Goal: Information Seeking & Learning: Find contact information

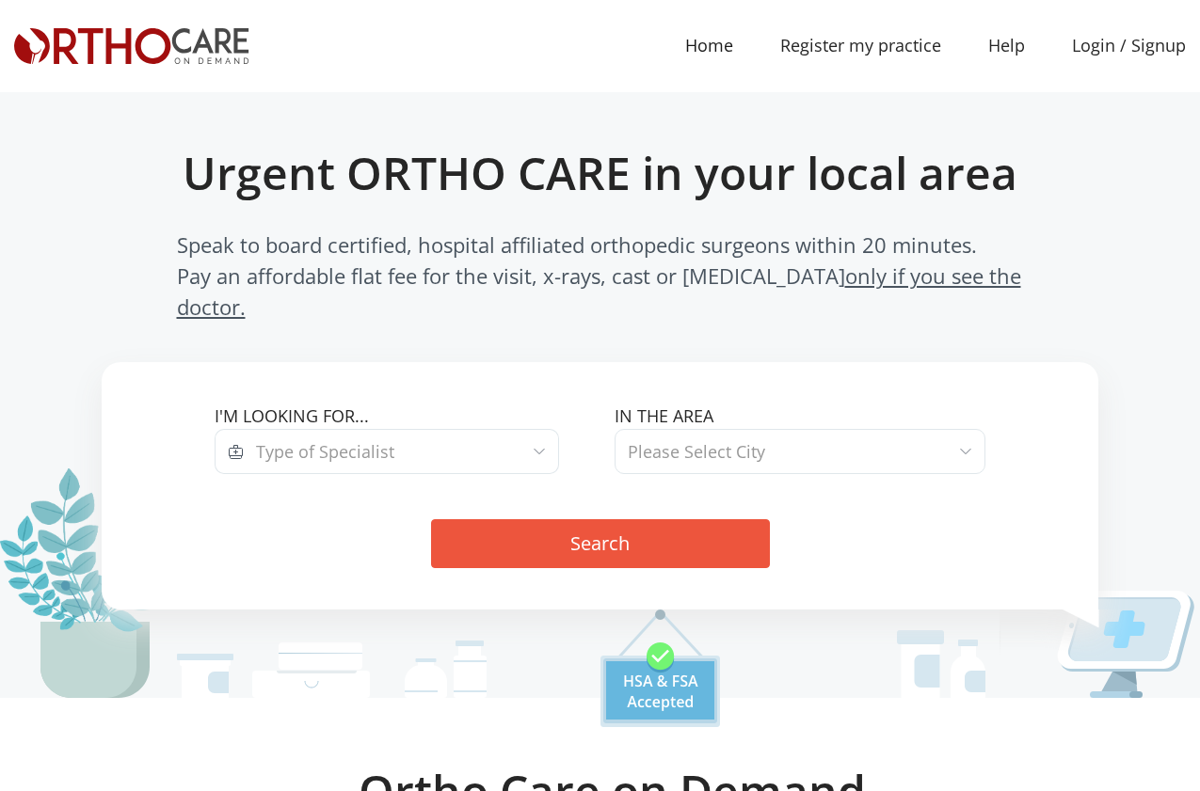
click at [517, 429] on span "Type of Specialist" at bounding box center [401, 451] width 315 height 45
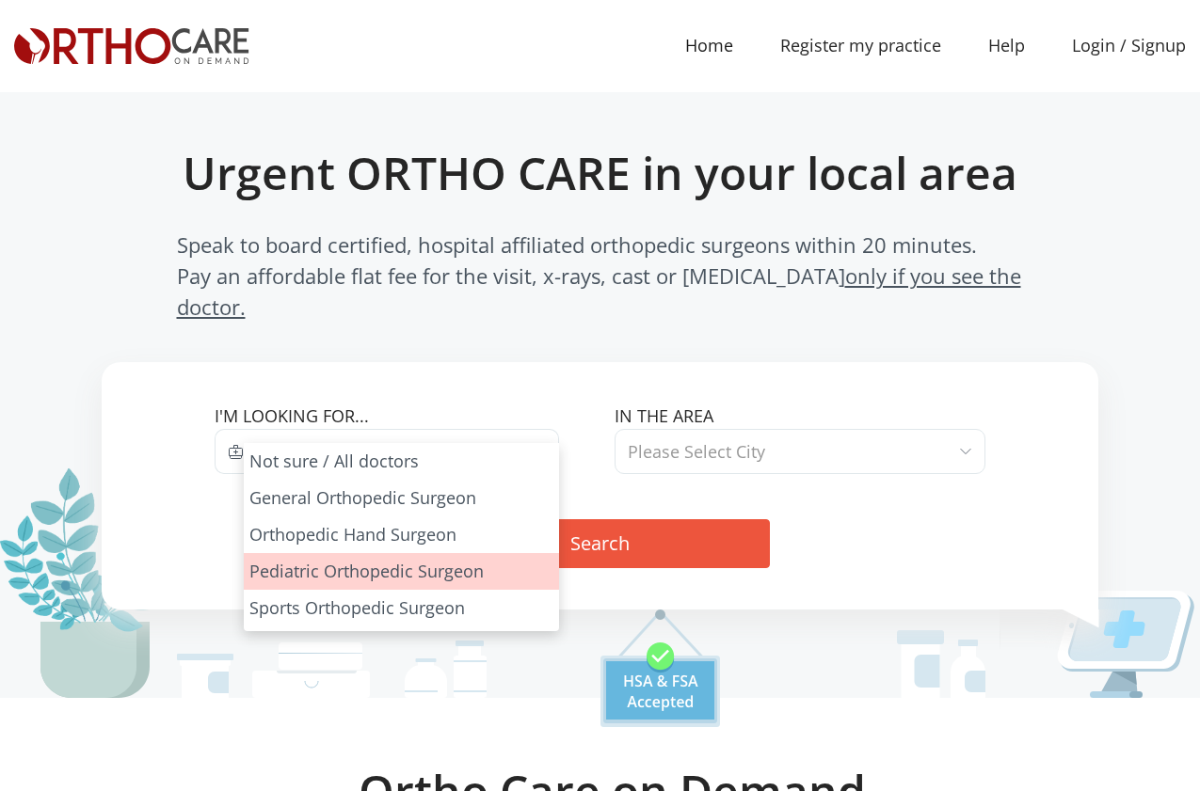
drag, startPoint x: 472, startPoint y: 557, endPoint x: 486, endPoint y: 551, distance: 15.2
select select "3"
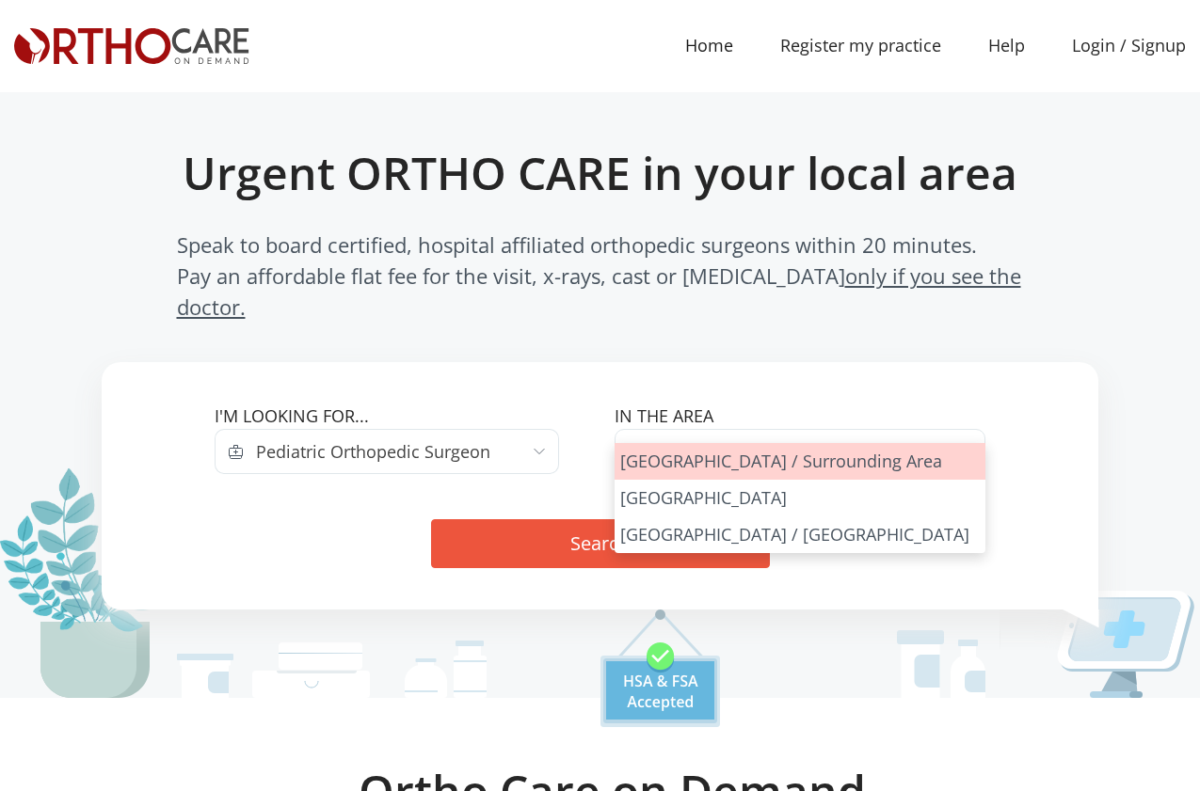
click at [662, 440] on span "Please Select City" at bounding box center [696, 451] width 137 height 23
select select "Los Angeles"
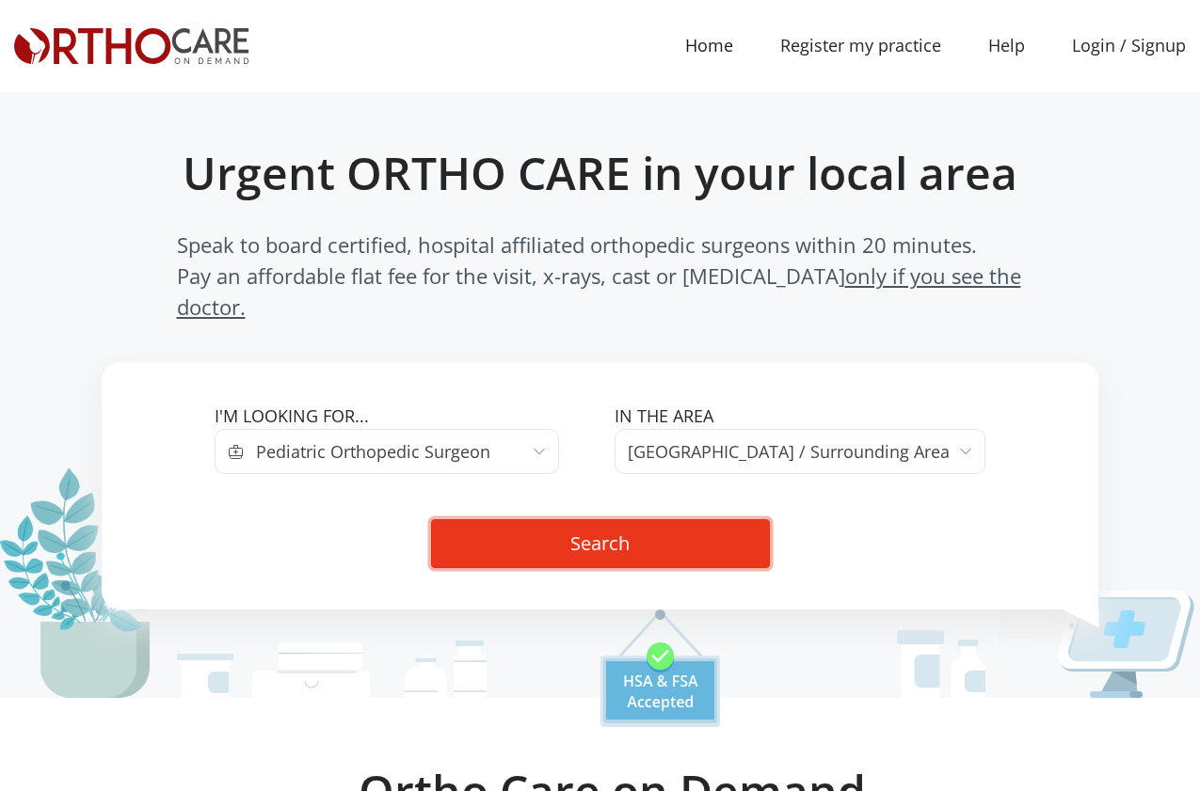
click at [619, 519] on button "Search" at bounding box center [600, 543] width 339 height 49
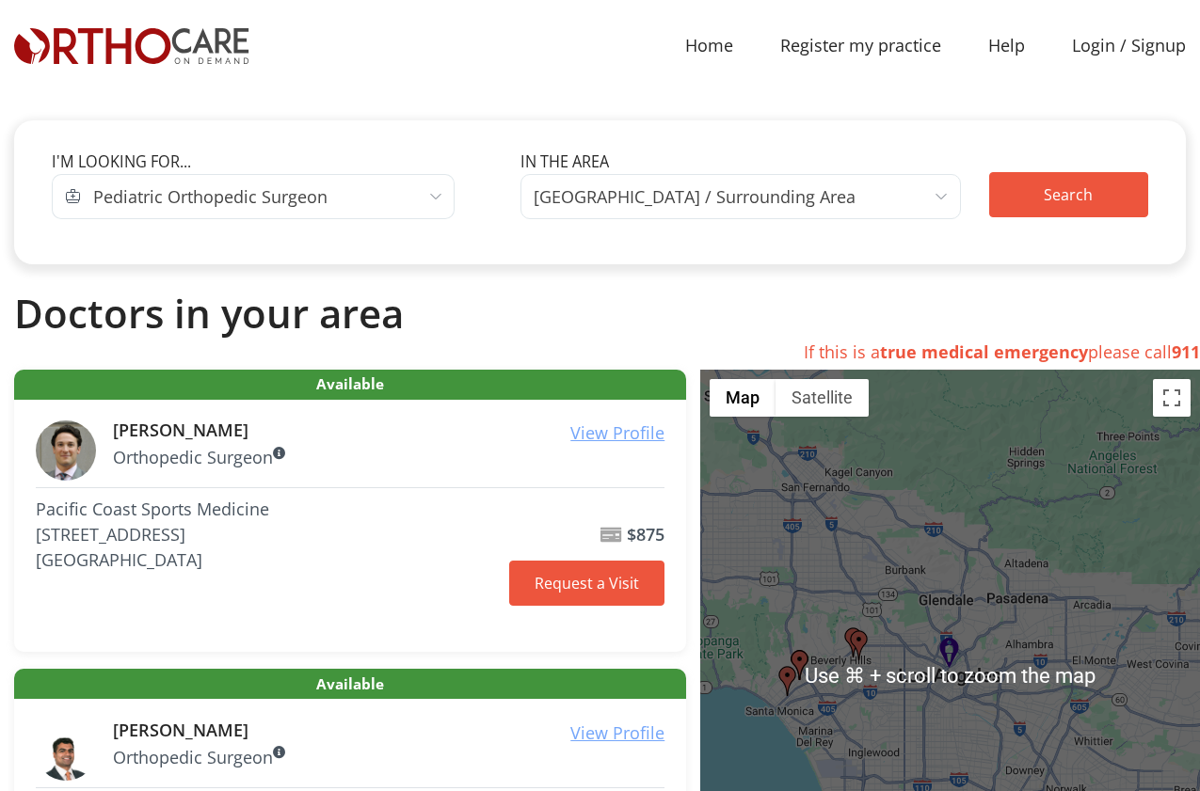
click at [648, 202] on span "[GEOGRAPHIC_DATA] / Surrounding Area" at bounding box center [694, 196] width 322 height 26
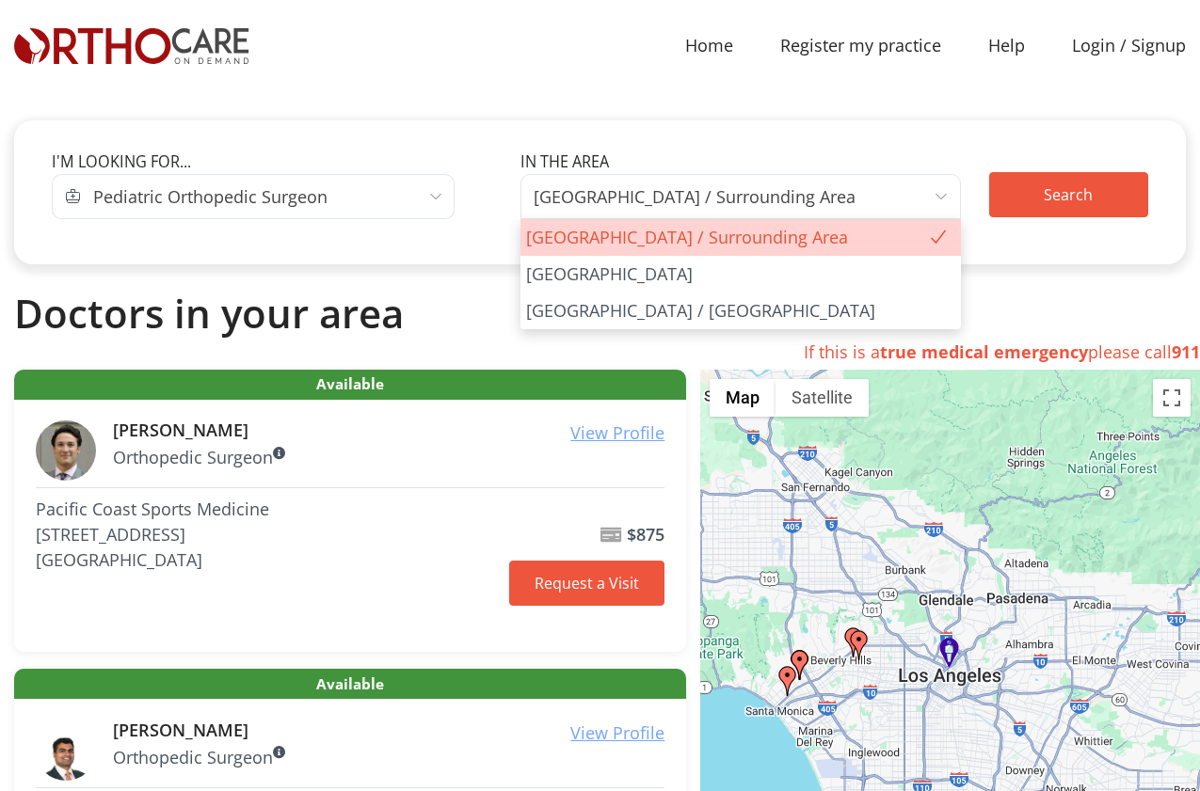
click at [377, 199] on span "Pediatric Orthopedic Surgeon" at bounding box center [268, 196] width 374 height 45
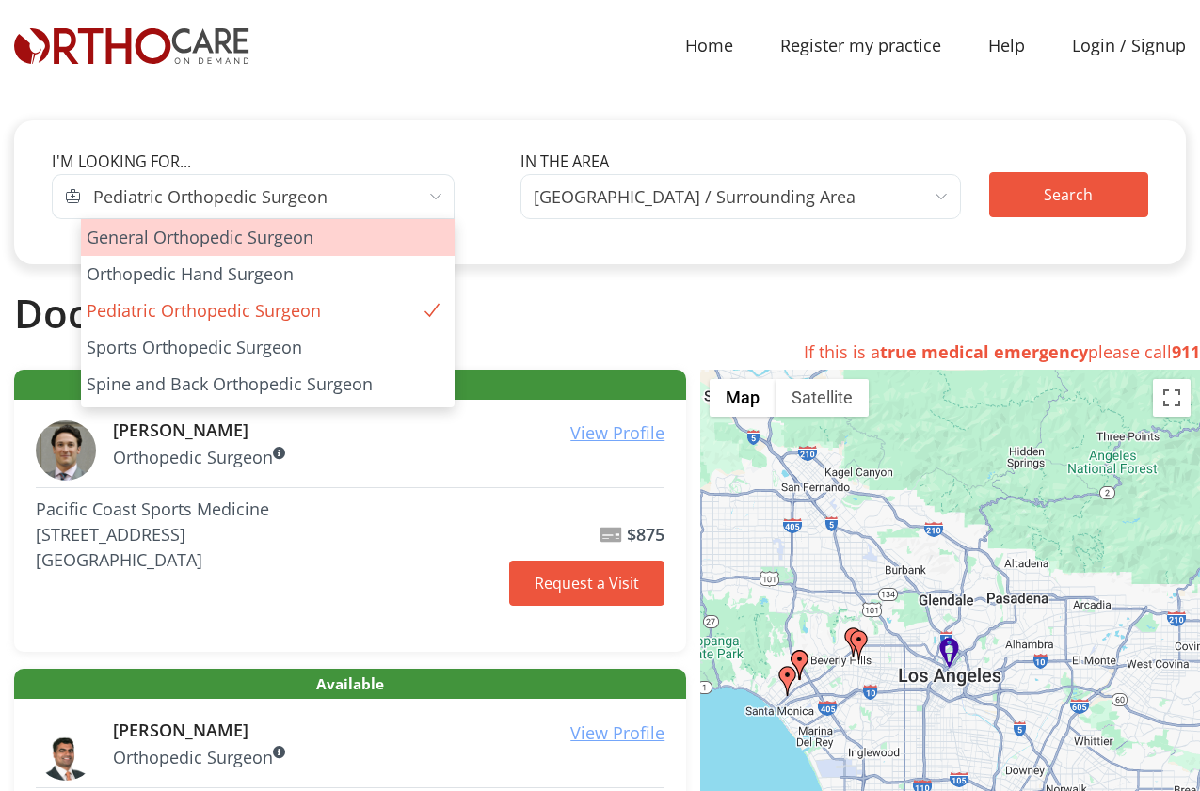
select select "1"
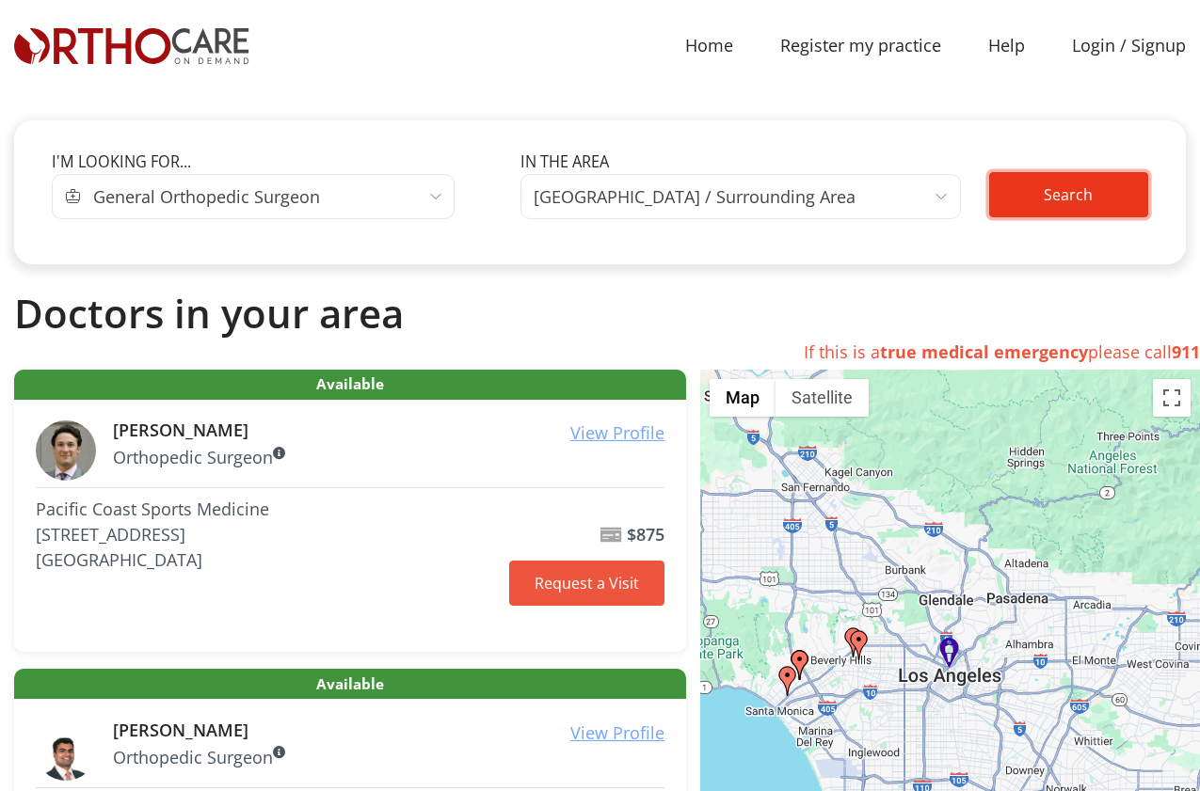
click at [1081, 193] on button "Search" at bounding box center [1068, 194] width 159 height 45
click at [1038, 189] on button "Search" at bounding box center [1068, 194] width 159 height 45
click at [420, 208] on span "General Orthopedic Surgeon" at bounding box center [268, 196] width 374 height 45
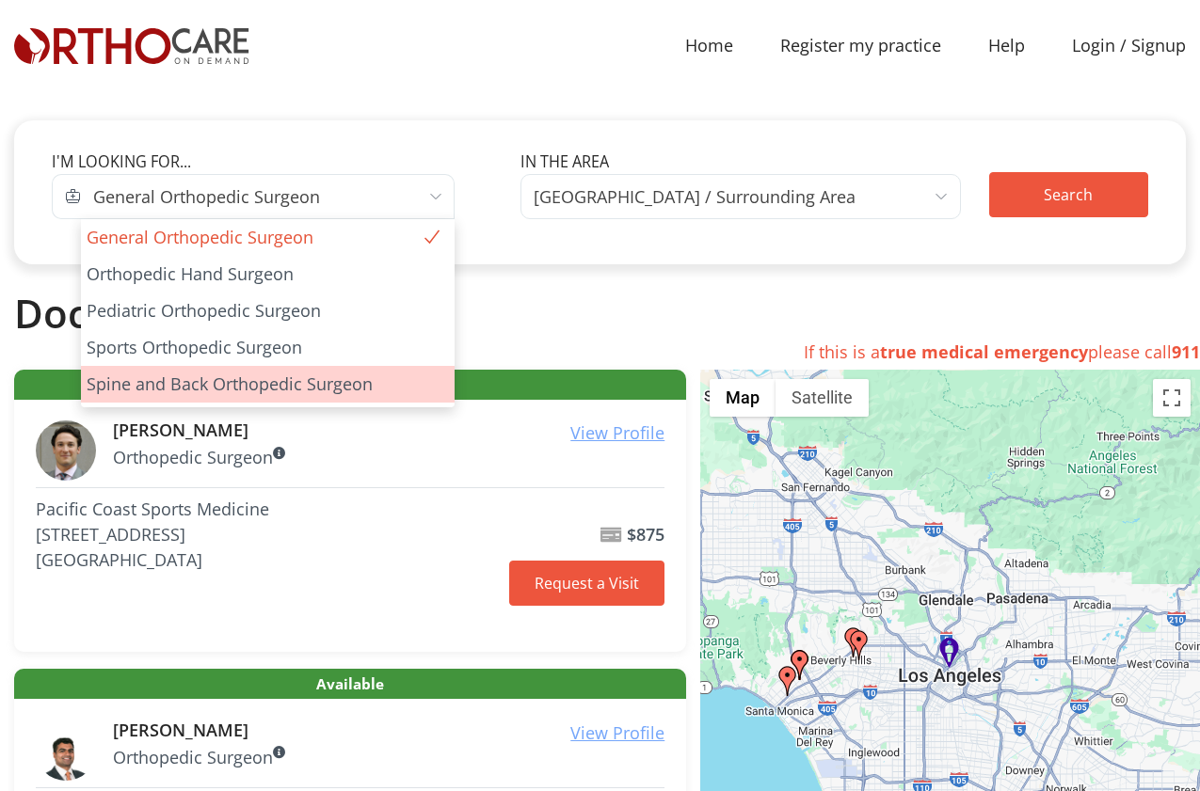
select select "5"
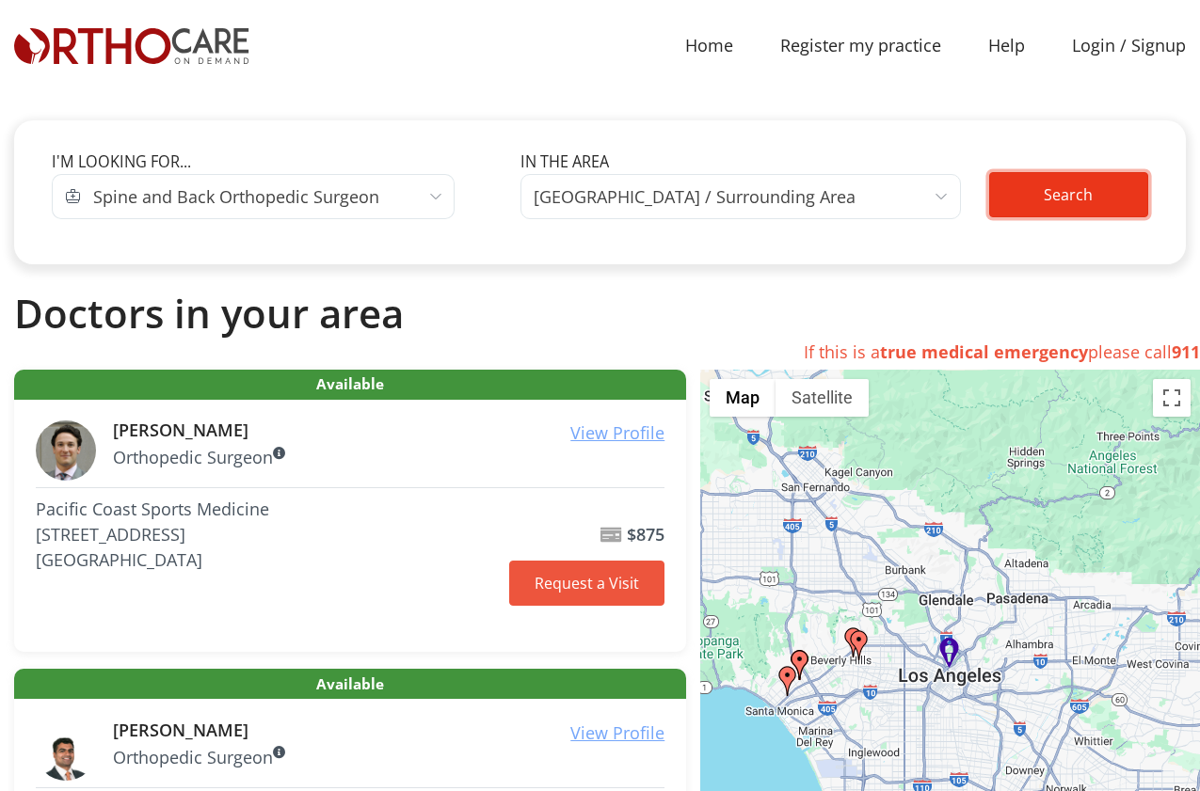
click at [1058, 192] on button "Search" at bounding box center [1068, 194] width 159 height 45
click at [567, 196] on span "[GEOGRAPHIC_DATA] / Surrounding Area" at bounding box center [694, 196] width 322 height 26
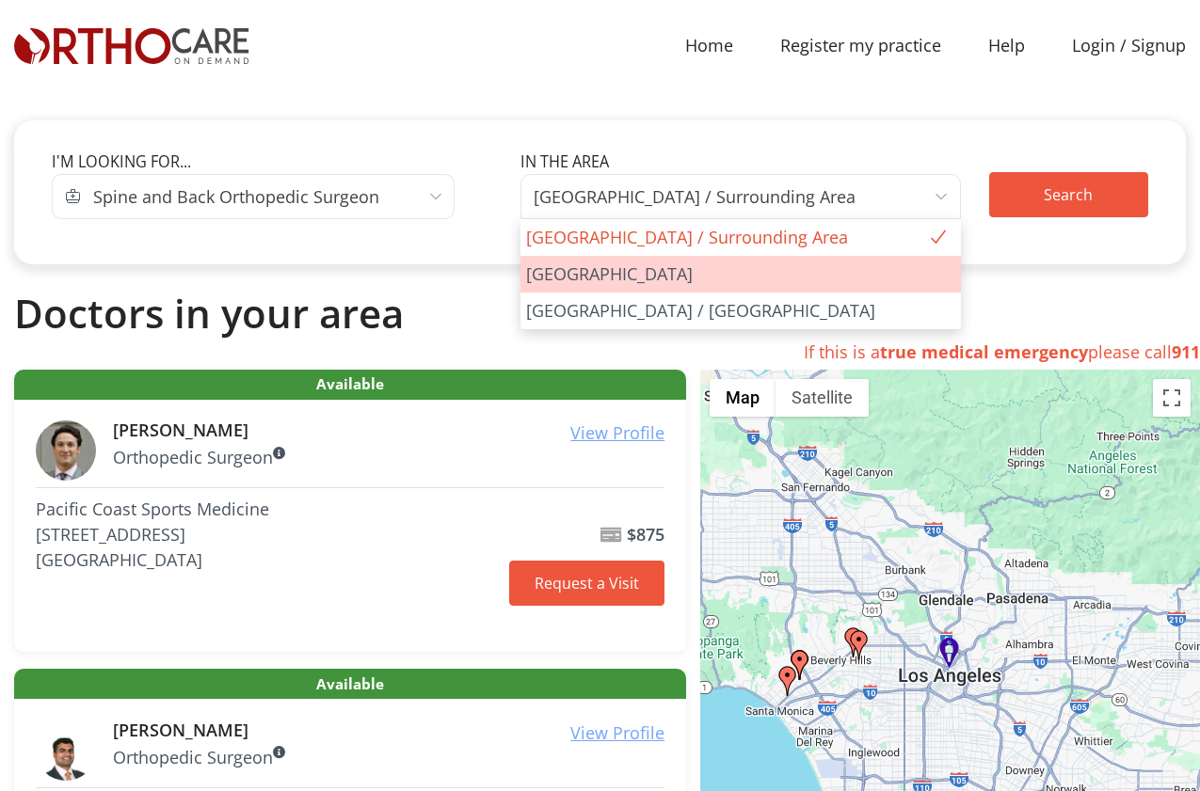
select select "Marin County"
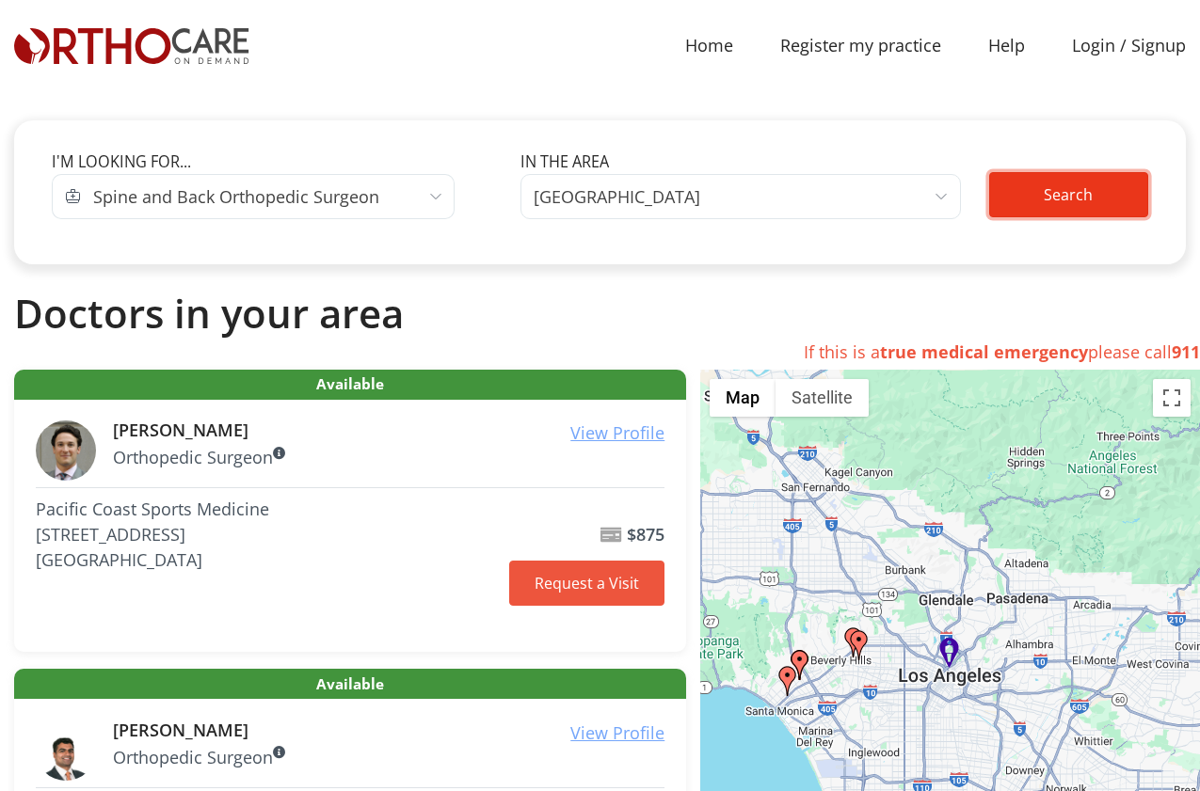
click at [1106, 197] on button "Search" at bounding box center [1068, 194] width 159 height 45
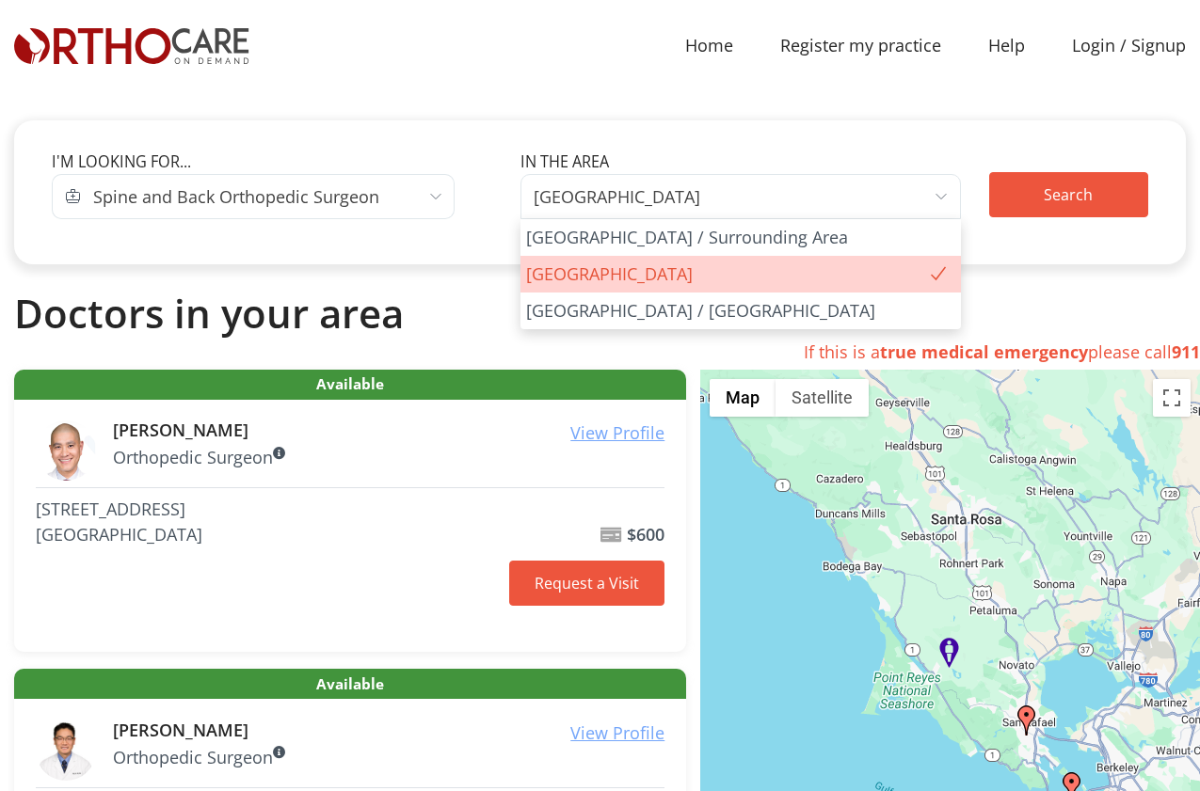
click at [621, 192] on span "[GEOGRAPHIC_DATA]" at bounding box center [616, 196] width 167 height 26
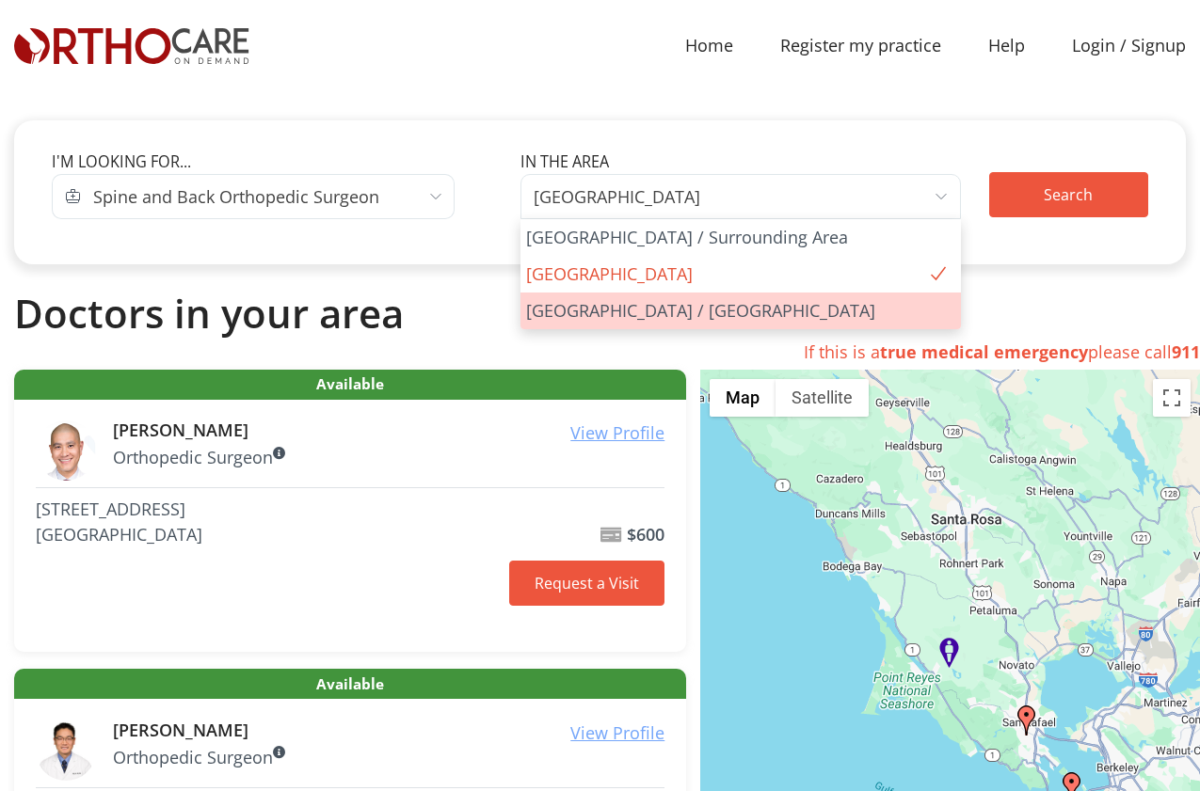
select select "San Francisco Bay Area"
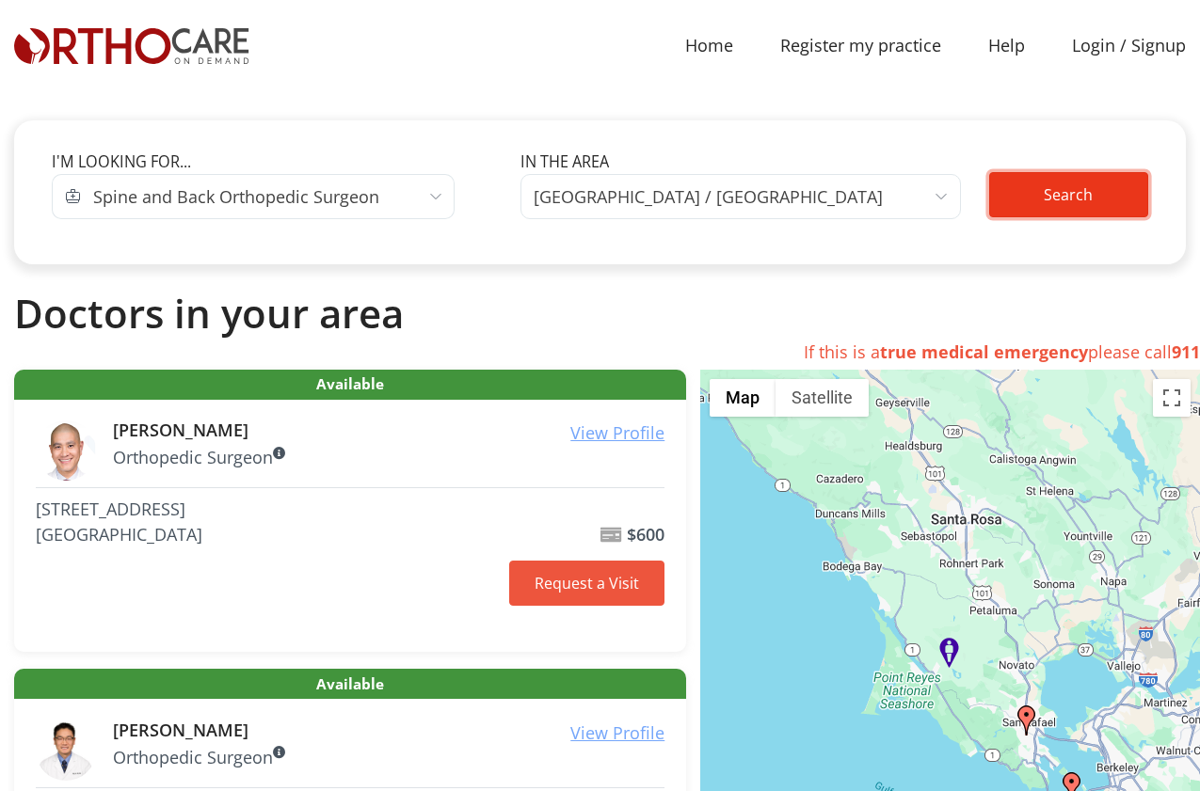
click at [1059, 199] on button "Search" at bounding box center [1068, 194] width 159 height 45
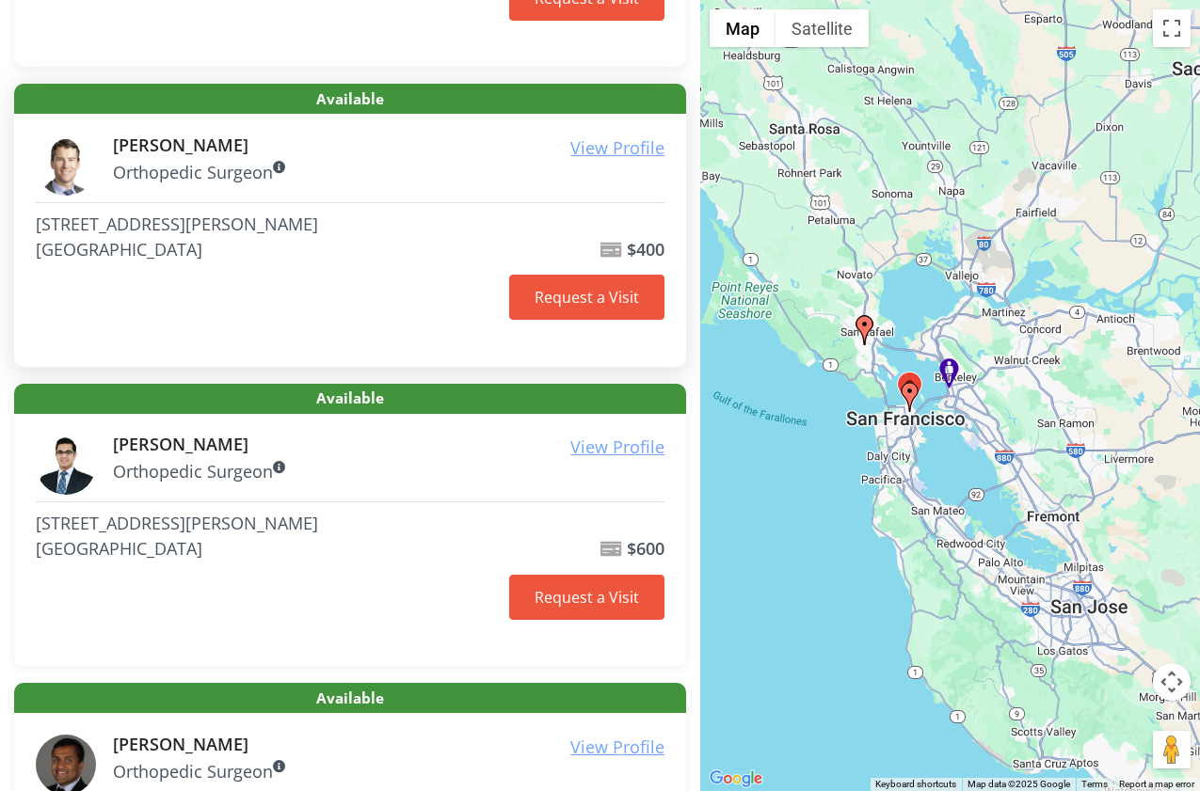
scroll to position [226, 0]
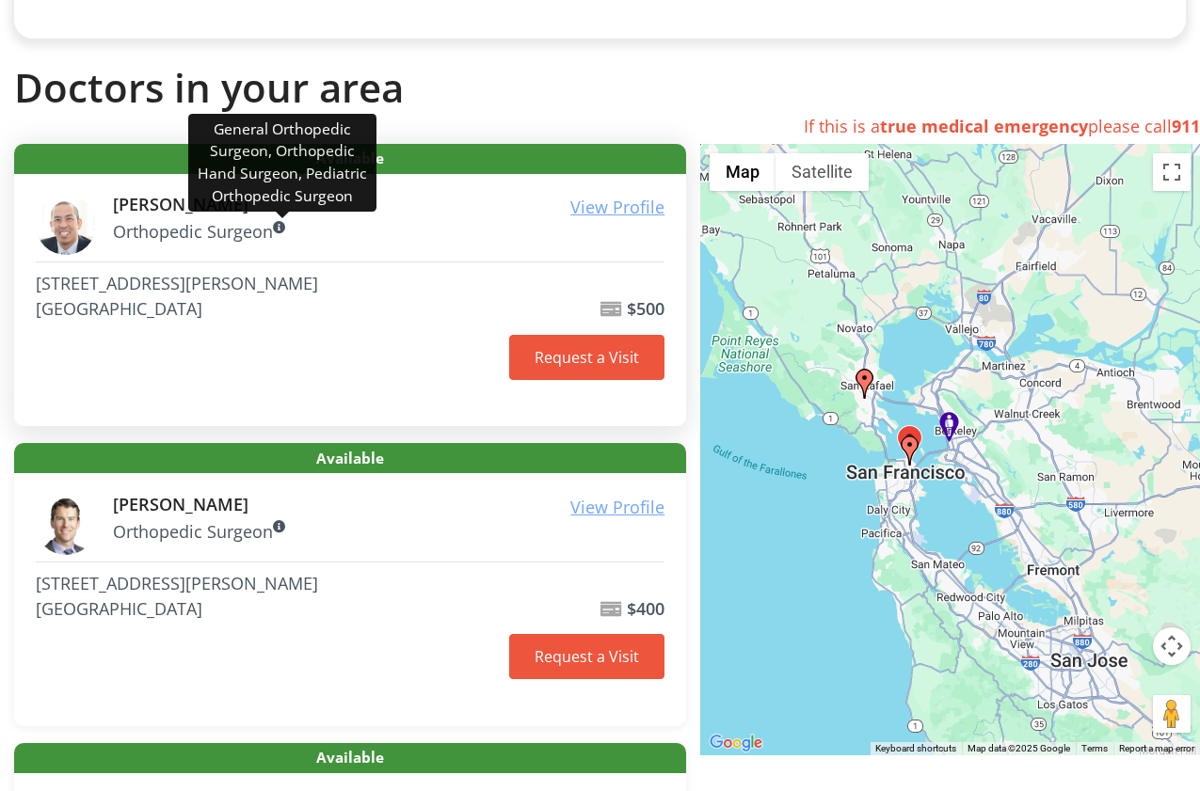
click at [286, 232] on icon at bounding box center [279, 228] width 13 height 13
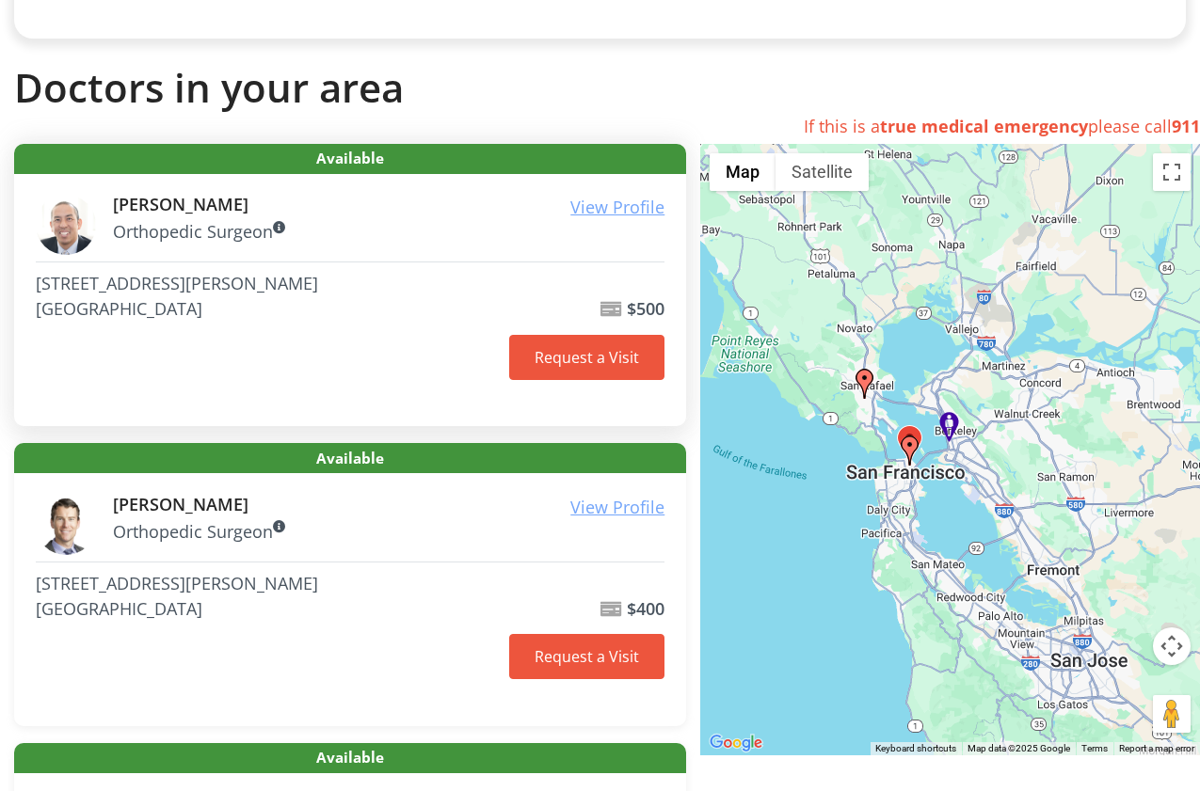
click at [174, 200] on h6 "James Chen" at bounding box center [389, 205] width 552 height 21
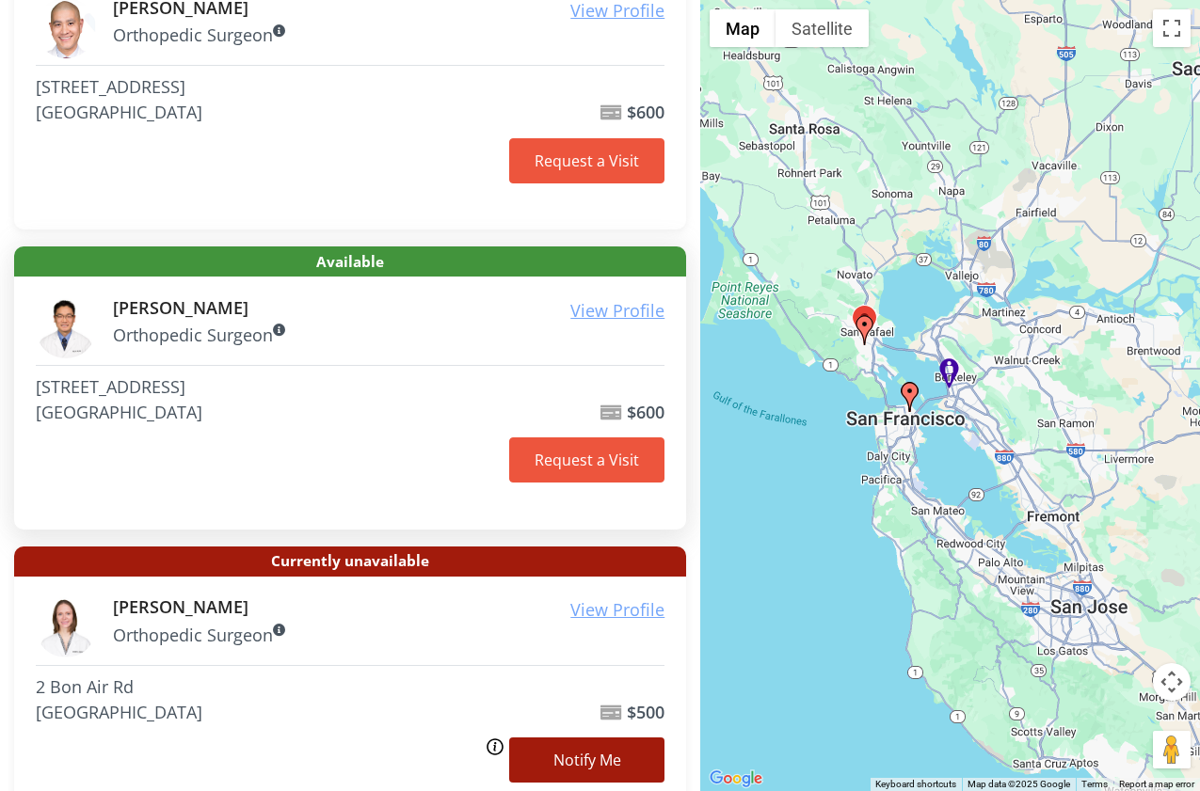
scroll to position [1581, 0]
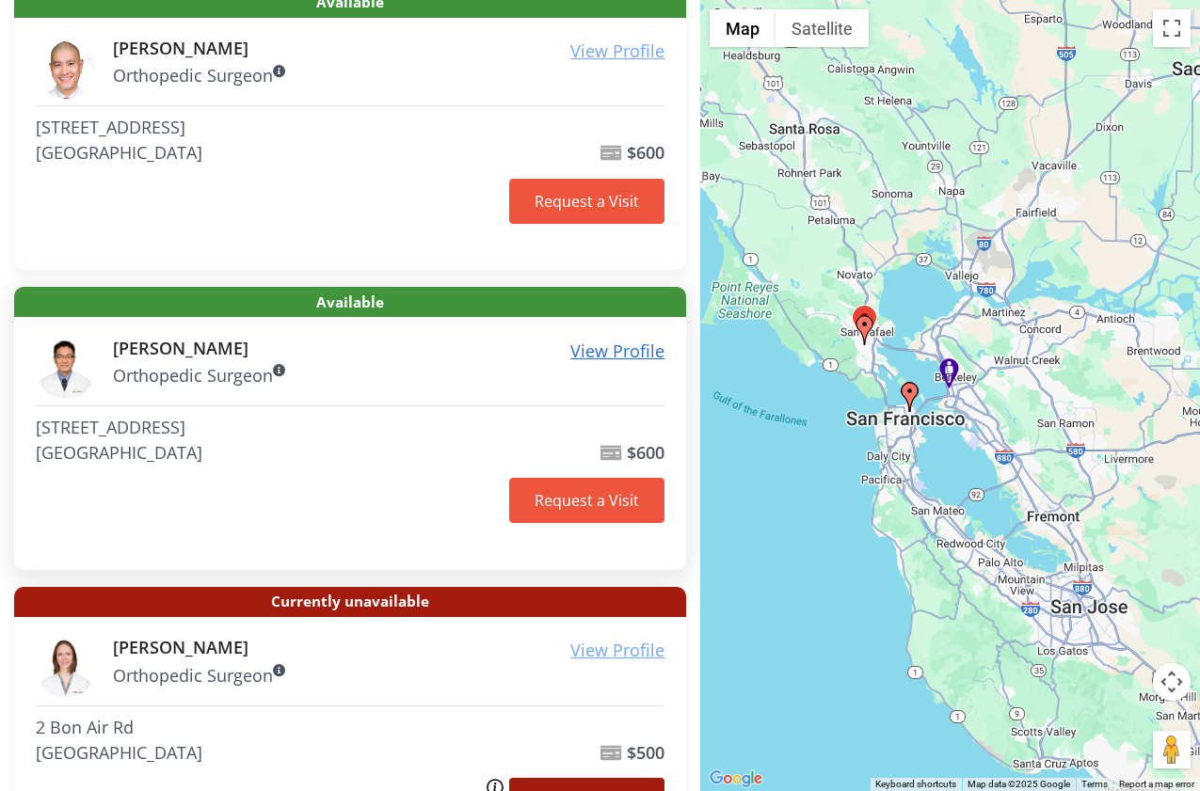
click at [597, 342] on u "View Profile" at bounding box center [617, 351] width 94 height 23
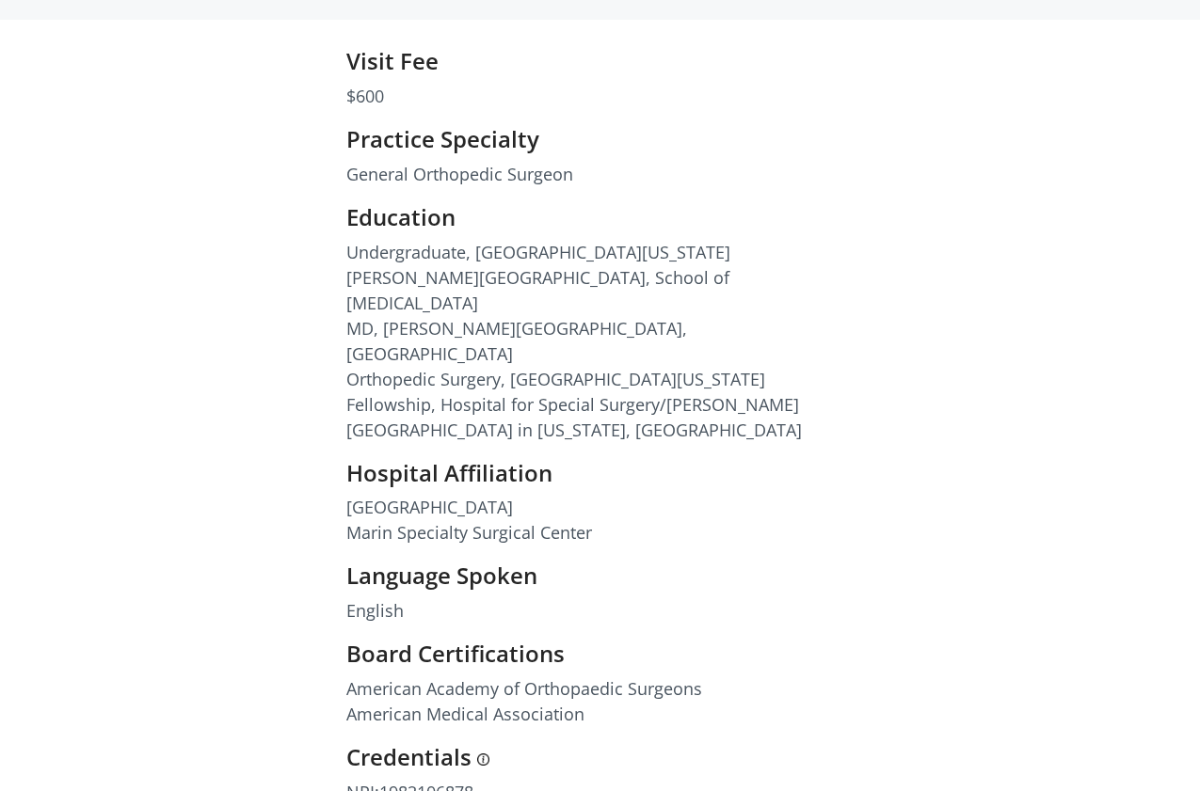
scroll to position [565, 0]
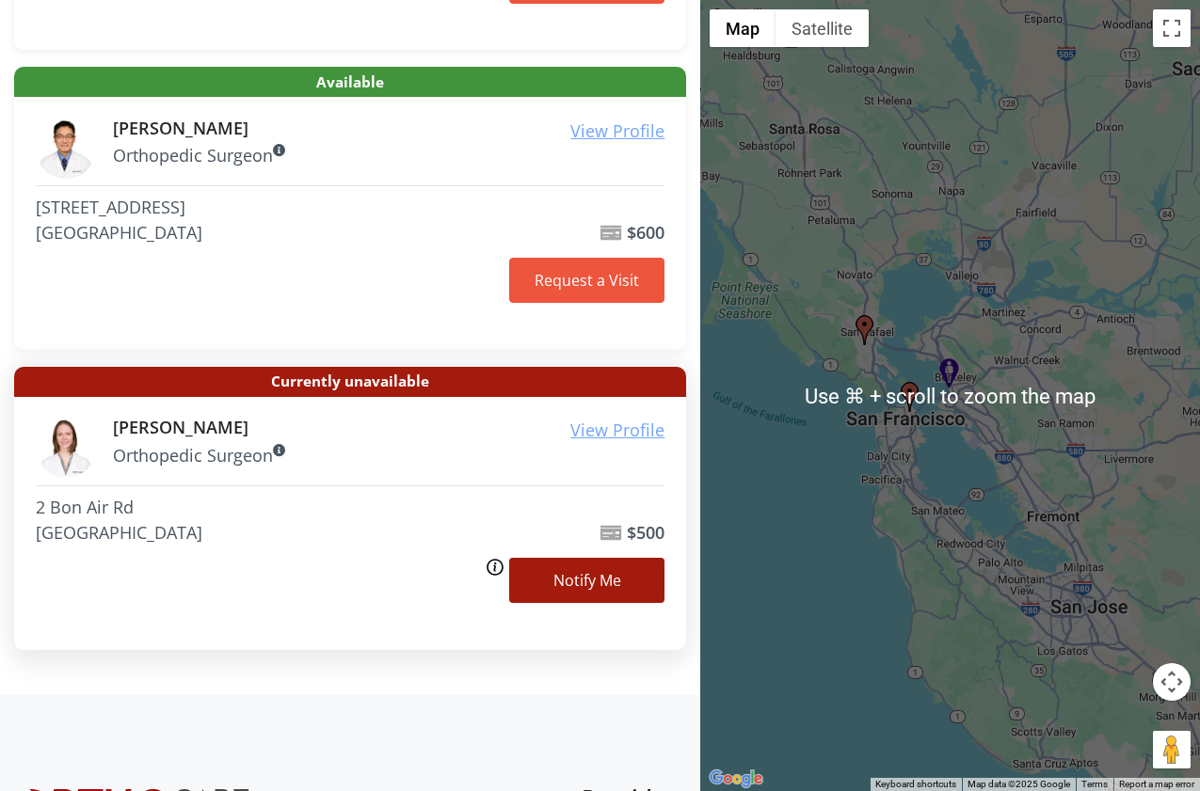
scroll to position [1807, 0]
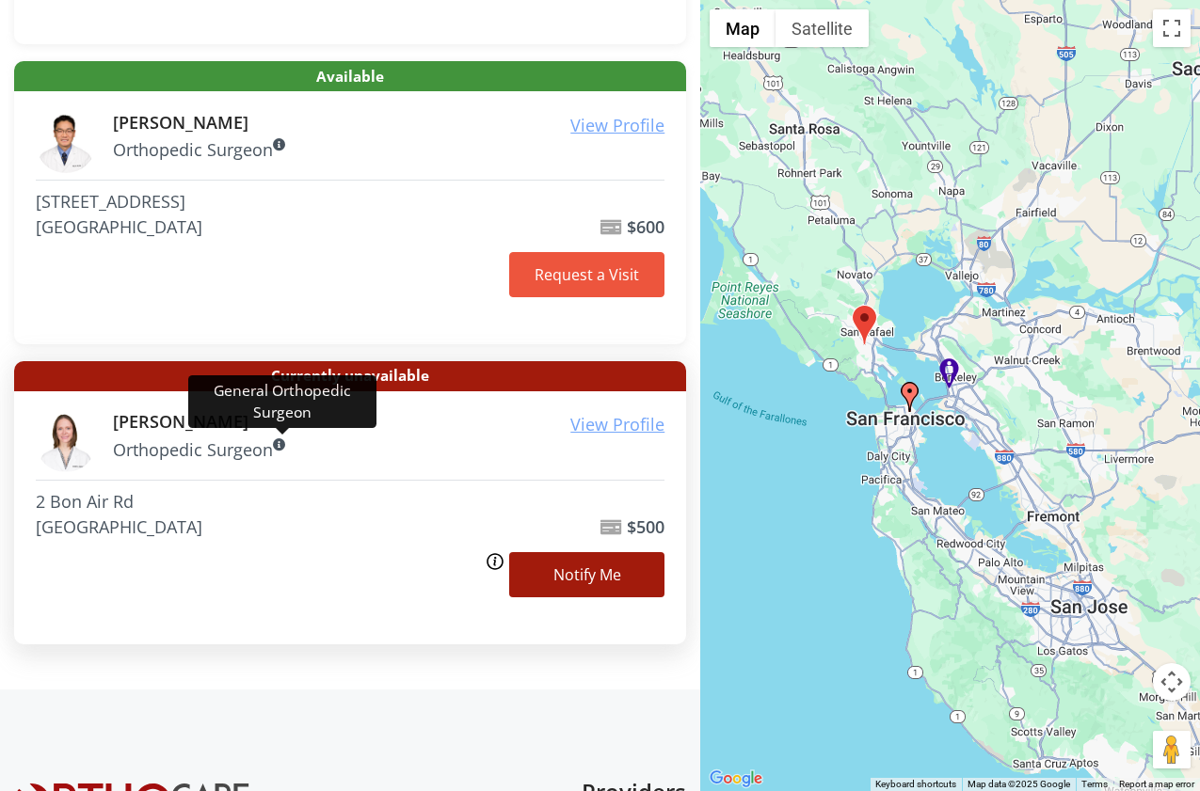
click at [286, 448] on icon at bounding box center [279, 445] width 13 height 13
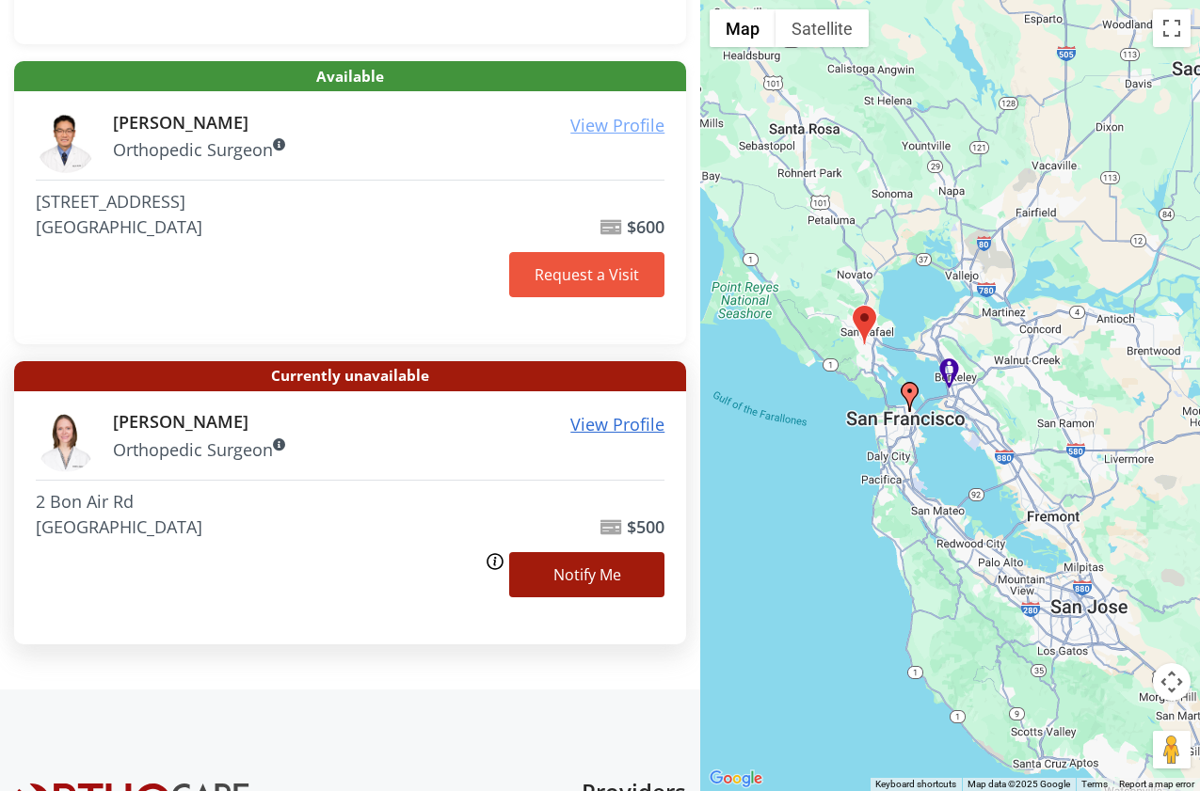
click at [596, 424] on u "View Profile" at bounding box center [617, 424] width 94 height 23
